Goal: Task Accomplishment & Management: Manage account settings

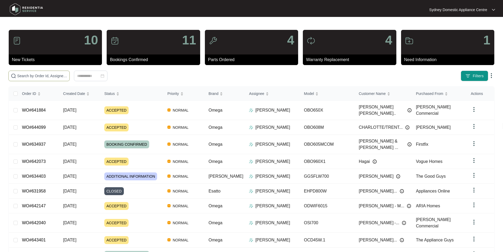
click at [70, 81] on span at bounding box center [38, 75] width 61 height 11
paste input "2281259"
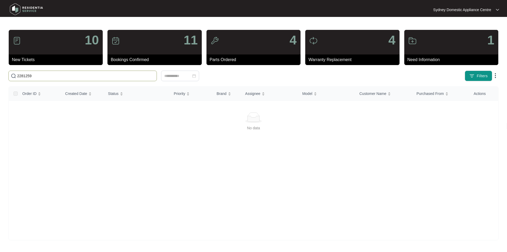
drag, startPoint x: 37, startPoint y: 75, endPoint x: 4, endPoint y: 68, distance: 34.0
click at [4, 68] on main "10 New Tickets 11 Bookings Confirmed 4 Parts Ordered 4 Warranty Replacement 1 N…" at bounding box center [253, 126] width 507 height 252
paste input "641884"
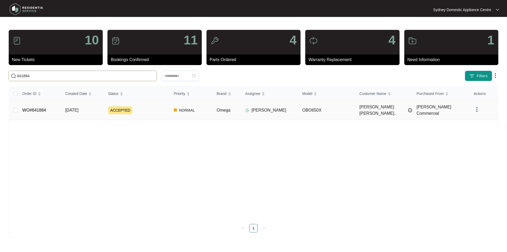
type input "641884"
click at [37, 110] on link "WO#641884" at bounding box center [34, 110] width 24 height 4
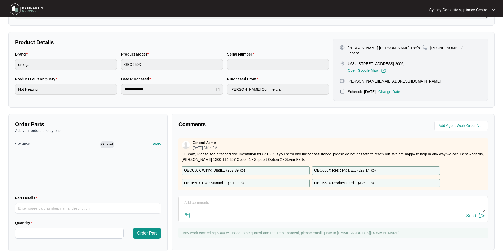
scroll to position [100, 0]
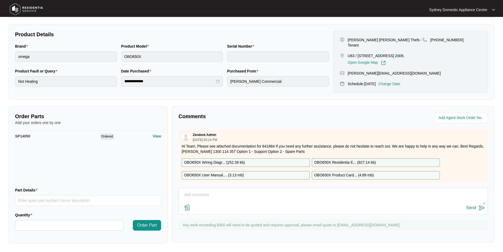
click at [235, 190] on textarea at bounding box center [333, 197] width 304 height 14
paste textarea "As requested, our technician attended to the property above on [DATE] and inspe…"
click at [186, 207] on img at bounding box center [187, 207] width 6 height 6
click at [0, 0] on input "file" at bounding box center [0, 0] width 0 height 0
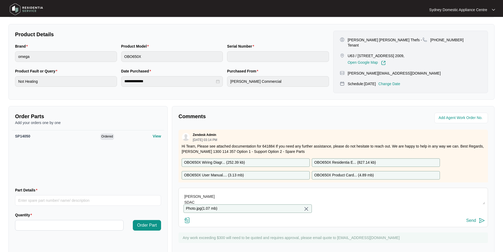
scroll to position [30, 0]
click at [267, 197] on textarea "Hi Team. As requested, our technician attended to the property above on [DATE] …" at bounding box center [333, 197] width 304 height 14
type textarea "Hi Team. As requested, our technician attended to the property above on [DATE] …"
click at [471, 222] on div "Send" at bounding box center [471, 220] width 10 height 5
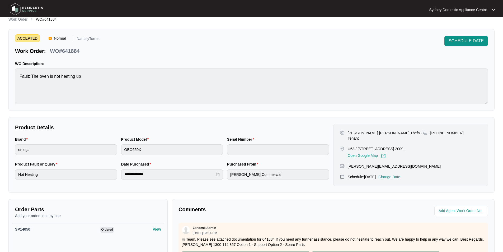
scroll to position [0, 0]
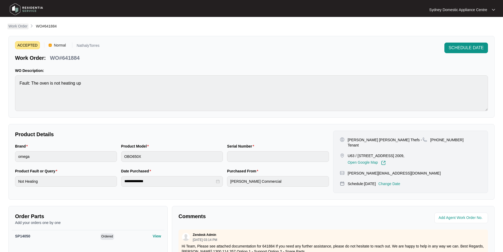
click at [22, 27] on p "Work Order" at bounding box center [17, 25] width 19 height 5
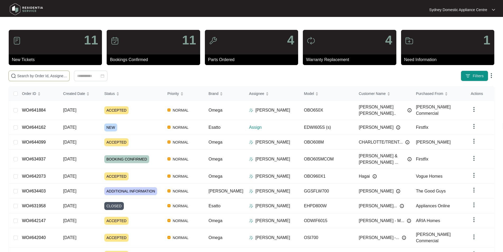
click at [70, 79] on span at bounding box center [38, 75] width 61 height 11
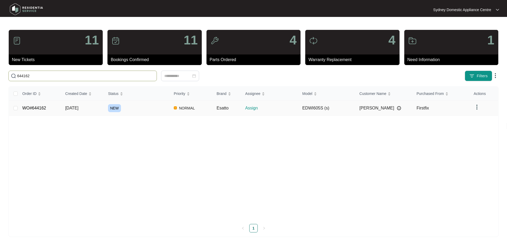
type input "644162"
click at [30, 106] on link "WO#644162" at bounding box center [34, 108] width 24 height 4
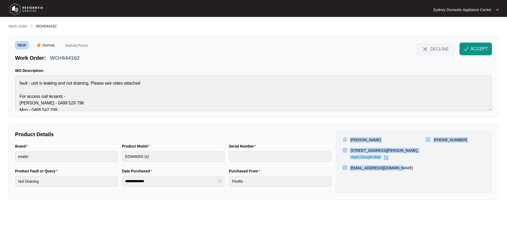
drag, startPoint x: 417, startPoint y: 174, endPoint x: 349, endPoint y: 135, distance: 77.9
click at [349, 135] on div "[PERSON_NAME] [STREET_ADDRESS][PERSON_NAME], Open Google Map [PHONE_NUMBER] [EM…" at bounding box center [414, 161] width 156 height 62
copy div "[PERSON_NAME] [STREET_ADDRESS][PERSON_NAME], Open Google Map [PHONE_NUMBER] [EM…"
click at [481, 44] on button "ACCEPT" at bounding box center [475, 48] width 32 height 13
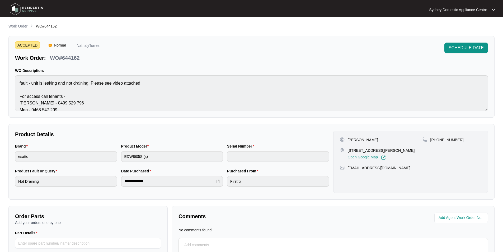
click at [270, 119] on div "**********" at bounding box center [251, 157] width 486 height 269
click at [22, 25] on p "Work Order" at bounding box center [17, 25] width 19 height 5
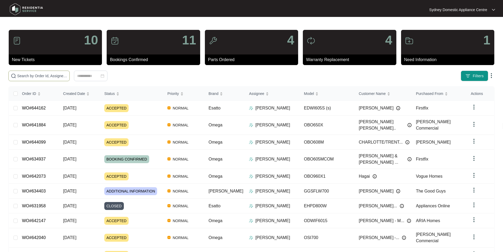
click at [70, 79] on span at bounding box center [38, 75] width 61 height 11
click at [67, 78] on input "text" at bounding box center [42, 76] width 50 height 6
paste input "640655"
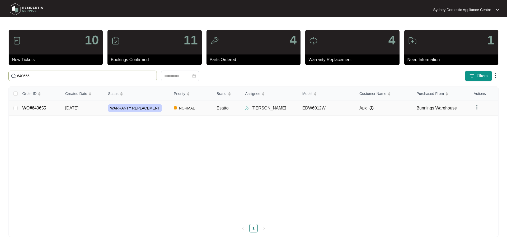
type input "640655"
click at [47, 108] on td "WO#640655" at bounding box center [39, 108] width 43 height 15
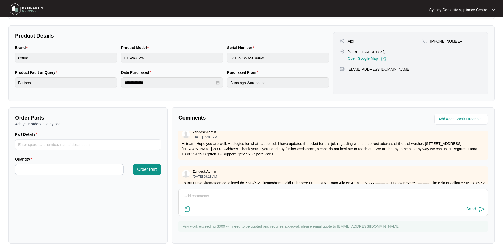
scroll to position [185, 0]
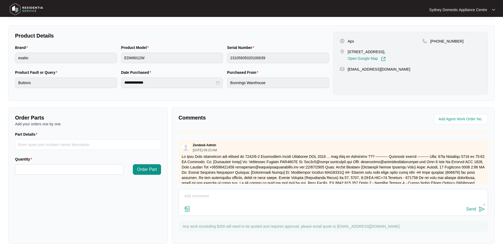
click at [200, 199] on textarea at bounding box center [333, 199] width 304 height 14
paste textarea "FAULT REPORTED: same issue with power button / sending changeover / Please inst…"
paste textarea "Kind Regards, [PERSON_NAME] [GEOGRAPHIC_DATA] Domestic Appliance Centre Sales –…"
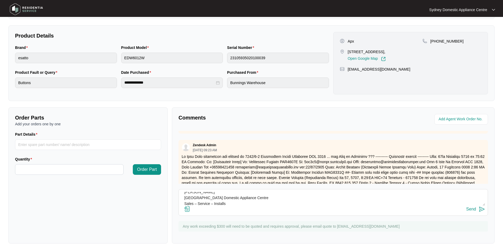
type textarea "Hi Team. FAULT REPORTED: same issue with power button / sending changeover / Pl…"
click at [189, 209] on img at bounding box center [187, 208] width 6 height 6
click at [0, 0] on input "file" at bounding box center [0, 0] width 0 height 0
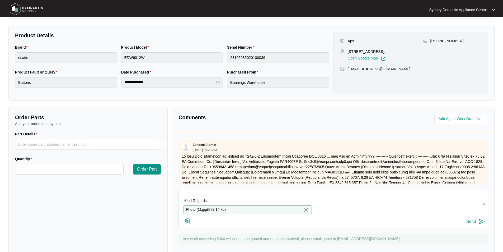
scroll to position [38, 0]
click at [470, 224] on div "Send" at bounding box center [471, 221] width 10 height 5
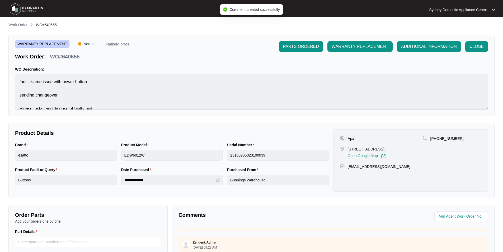
scroll to position [0, 0]
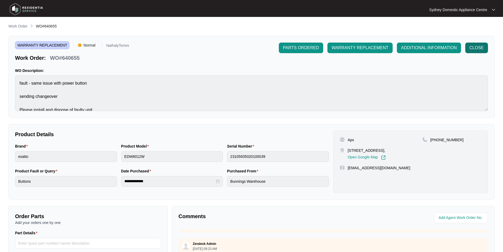
click at [478, 48] on span "CLOSE" at bounding box center [476, 48] width 14 height 6
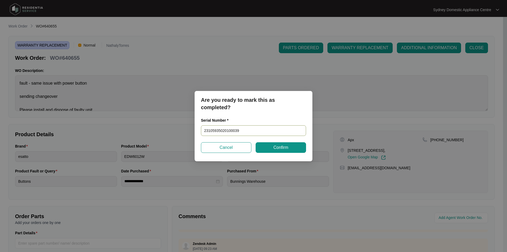
drag, startPoint x: 244, startPoint y: 130, endPoint x: 171, endPoint y: 125, distance: 73.6
click at [171, 125] on div "Are you ready to mark this as completed? Serial Number * 23105935020100039 Canc…" at bounding box center [253, 126] width 507 height 252
paste input "[CREDIT_CARD_NUMBER]"
type input "25056759020100080"
click at [295, 143] on button "Confirm" at bounding box center [280, 147] width 50 height 11
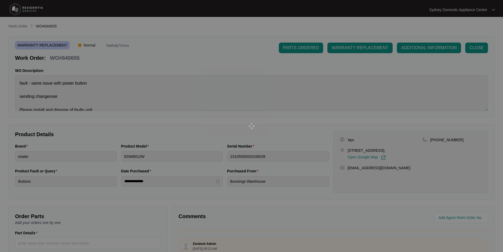
type input "25056759020100080"
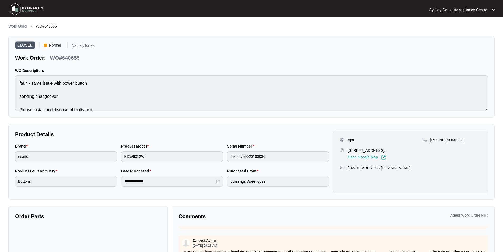
click at [20, 22] on main "**********" at bounding box center [251, 147] width 503 height 294
click at [21, 24] on p "Work Order" at bounding box center [17, 25] width 19 height 5
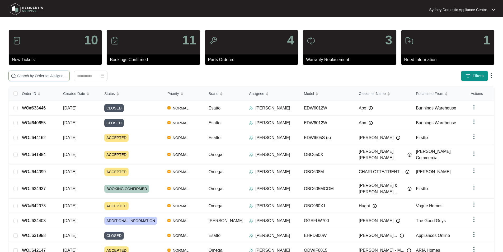
click at [67, 74] on input "text" at bounding box center [42, 76] width 50 height 6
paste input "642147"
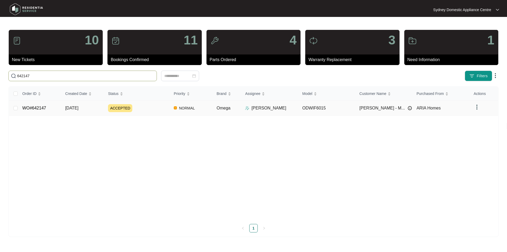
type input "642147"
click at [42, 106] on link "WO#642147" at bounding box center [34, 108] width 24 height 4
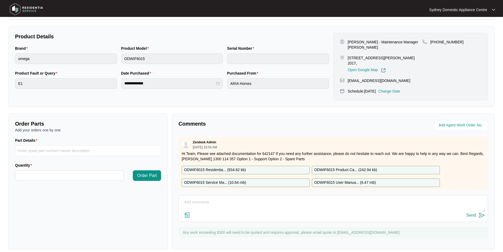
scroll to position [99, 0]
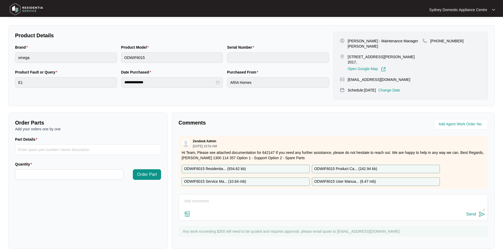
click at [212, 197] on textarea at bounding box center [333, 204] width 304 height 14
paste textarea "Fault Reported: Two units with E1 error code. As requested, our technician atte…"
click at [188, 210] on img at bounding box center [187, 213] width 6 height 6
click at [0, 0] on input "file" at bounding box center [0, 0] width 0 height 0
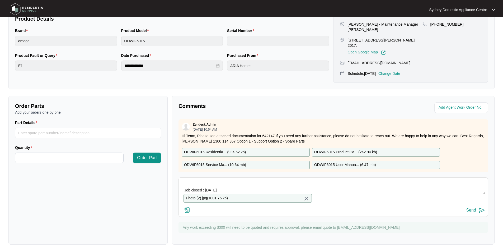
scroll to position [52, 0]
click at [305, 180] on textarea "Hi Team. Fault Reported: Two units with E1 error code. As requested, our techni…" at bounding box center [333, 187] width 304 height 14
paste textarea "Kind Regards, [PERSON_NAME] Sydney Domestic Appliance Centre Sales – Service – …"
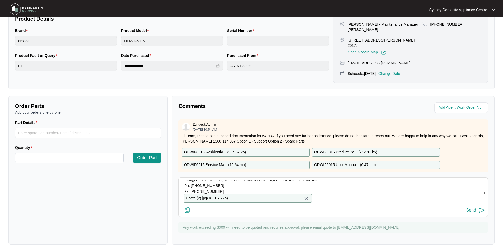
type textarea "Hi Team. Fault Reported: Two units with E1 error code. As requested, our techni…"
click at [481, 209] on img at bounding box center [482, 210] width 6 height 6
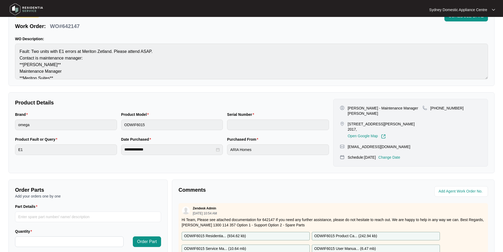
scroll to position [0, 0]
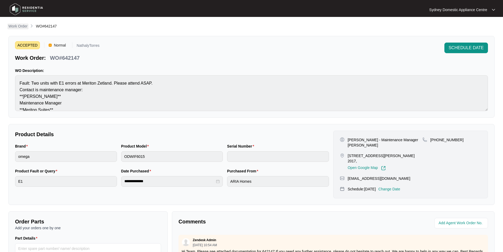
click at [21, 29] on p "Work Order" at bounding box center [17, 25] width 19 height 5
